Goal: Information Seeking & Learning: Learn about a topic

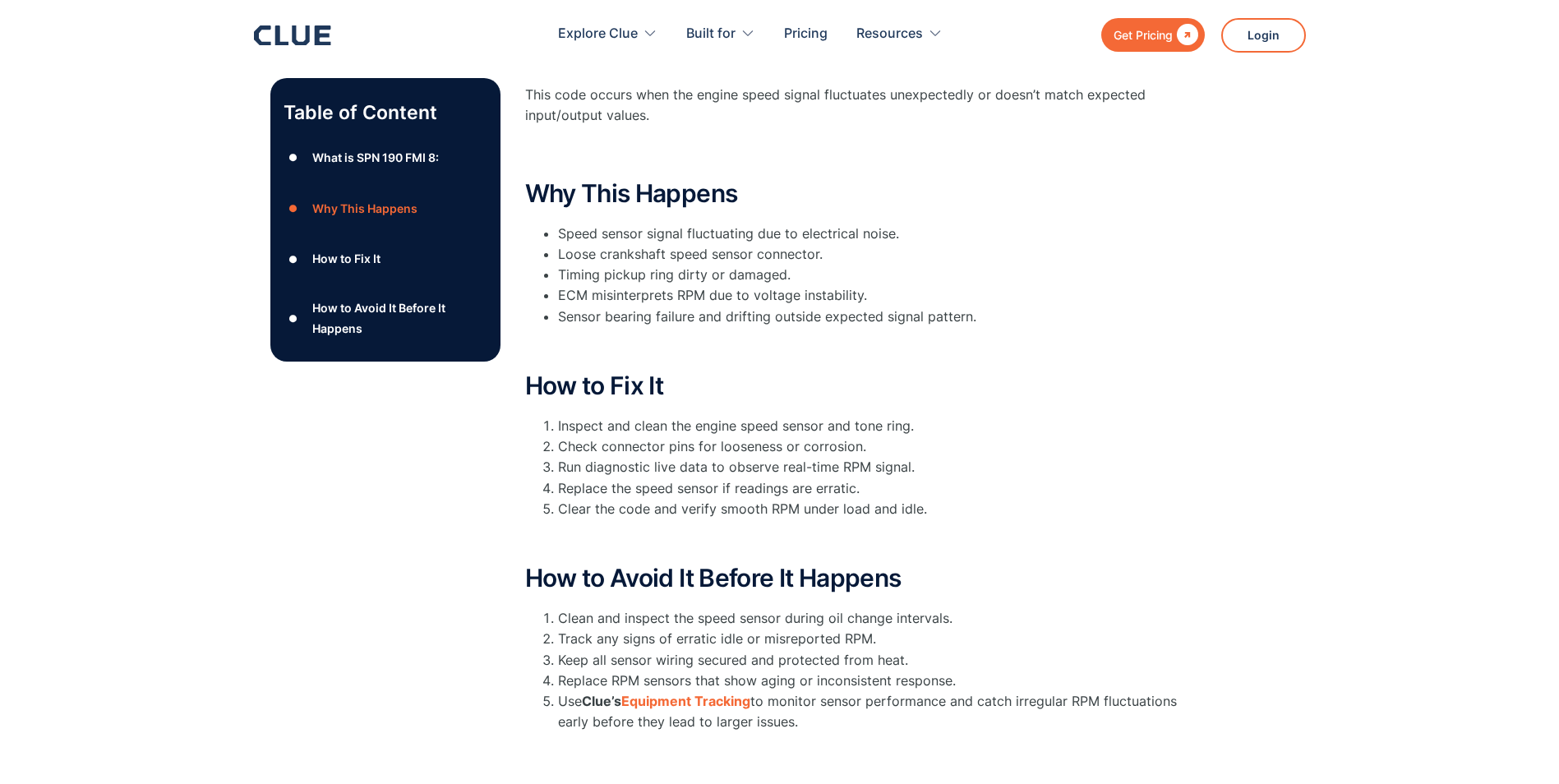
scroll to position [329, 0]
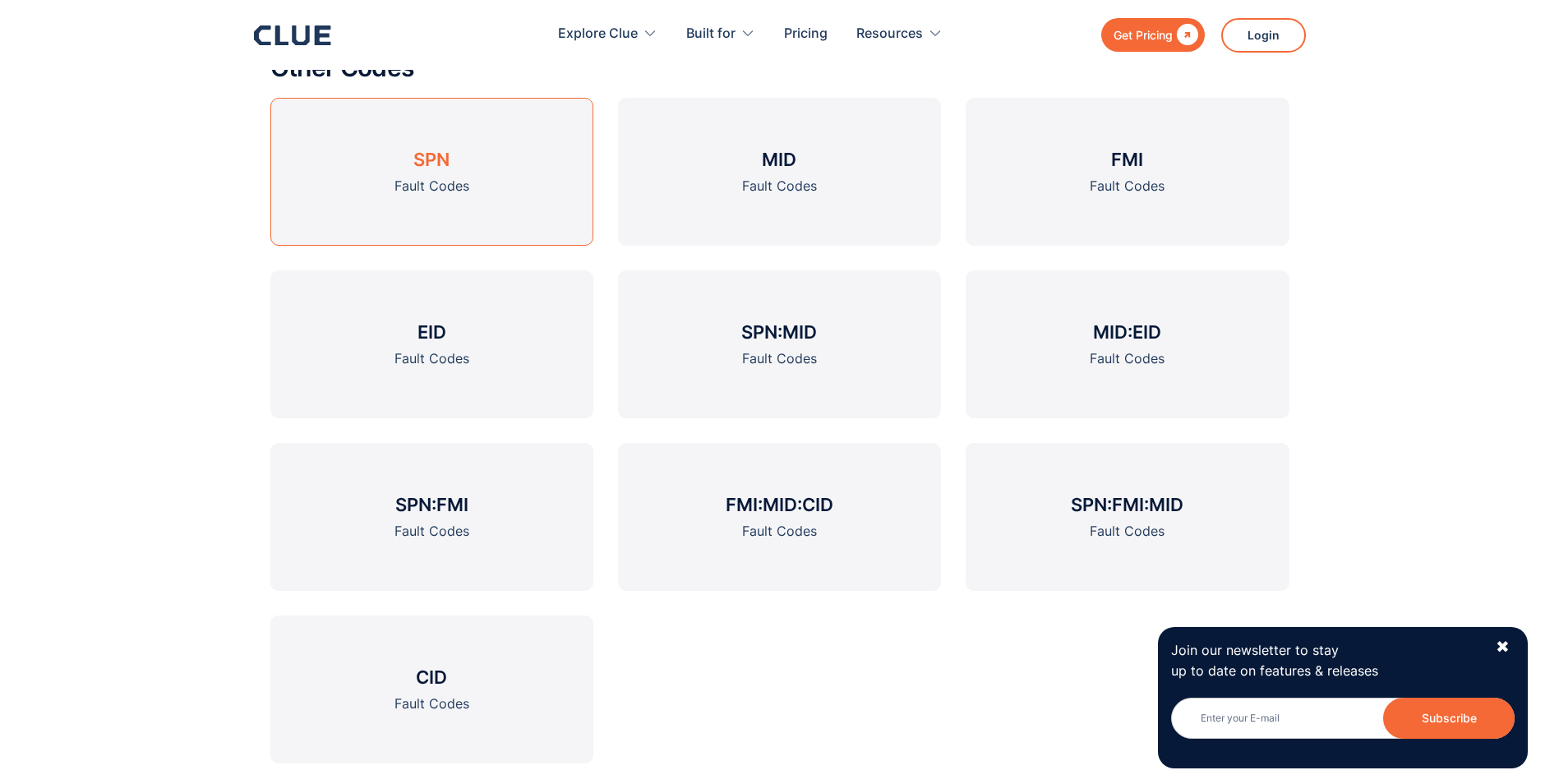
scroll to position [2300, 0]
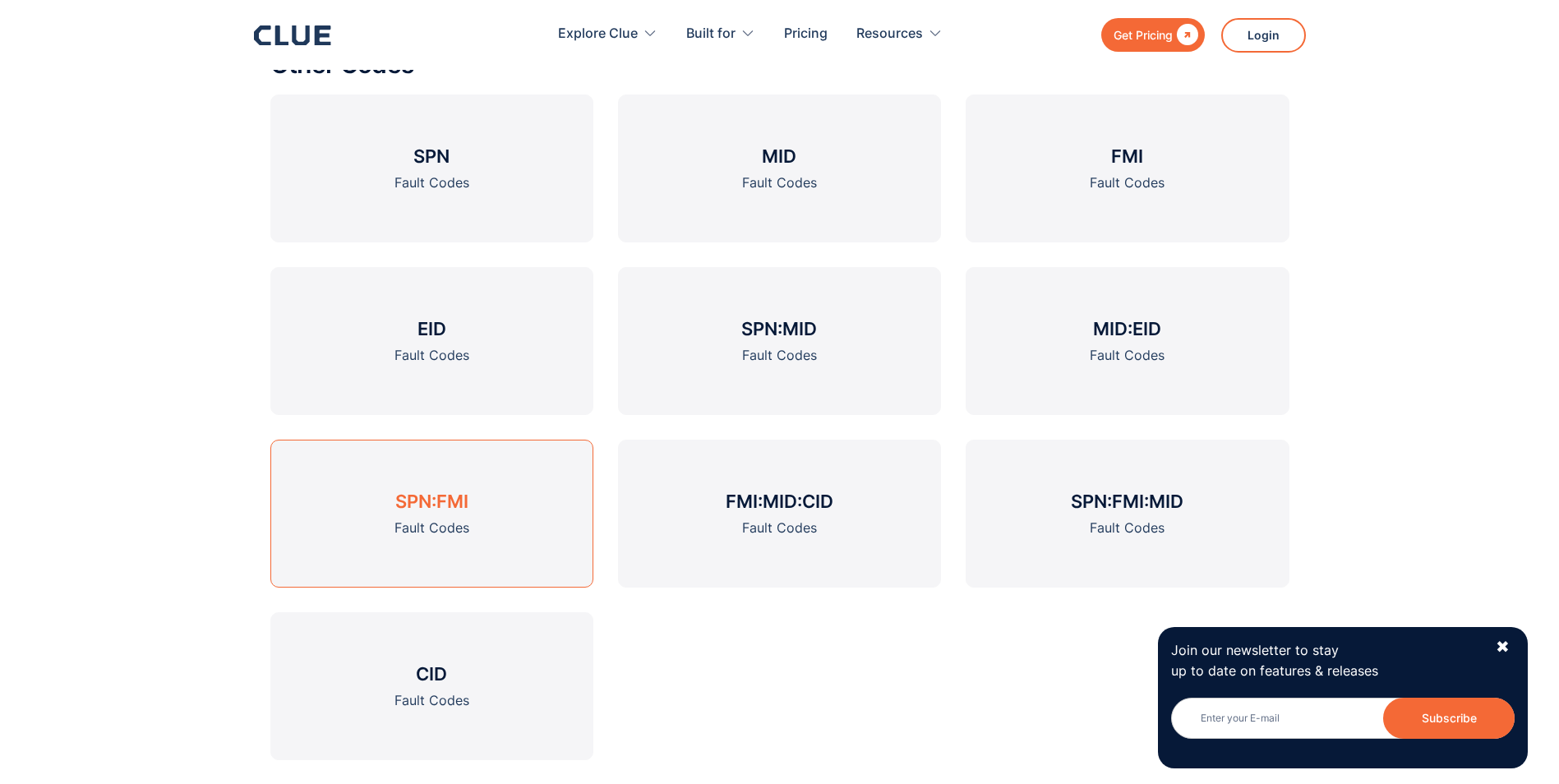
click at [442, 502] on h3 "SPN:FMI" at bounding box center [431, 501] width 73 height 25
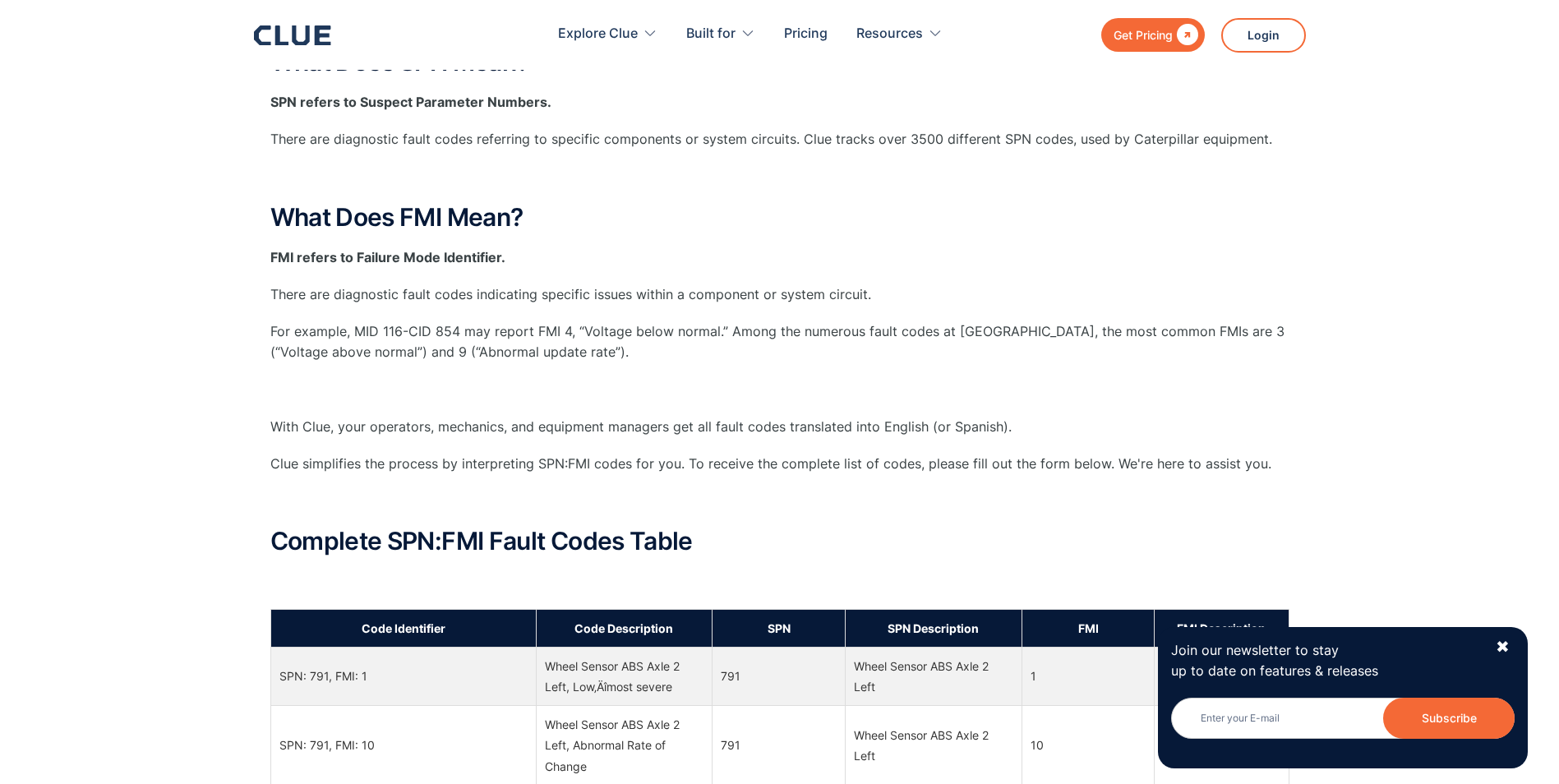
scroll to position [82, 0]
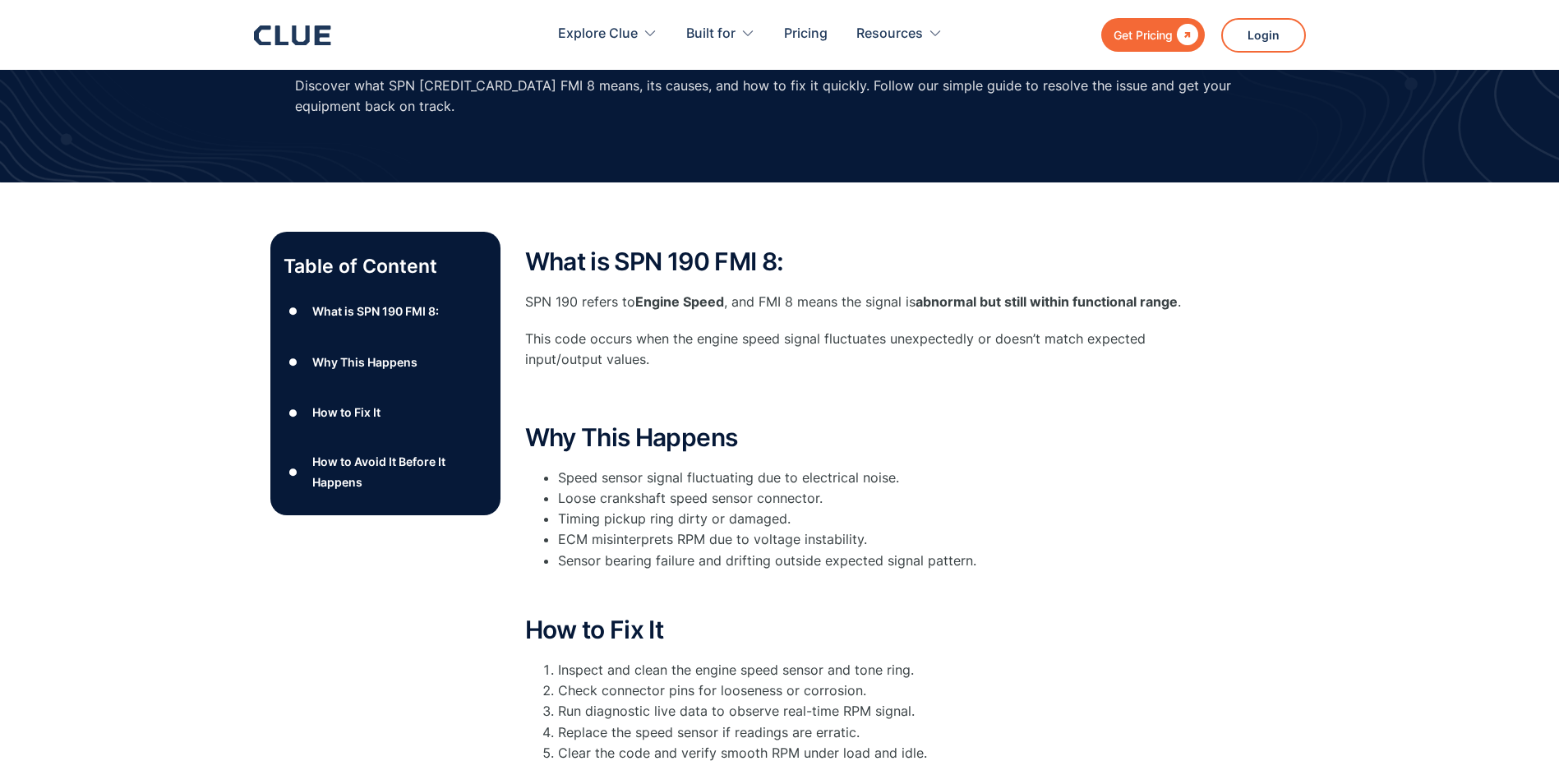
scroll to position [82, 0]
